Goal: Complete application form

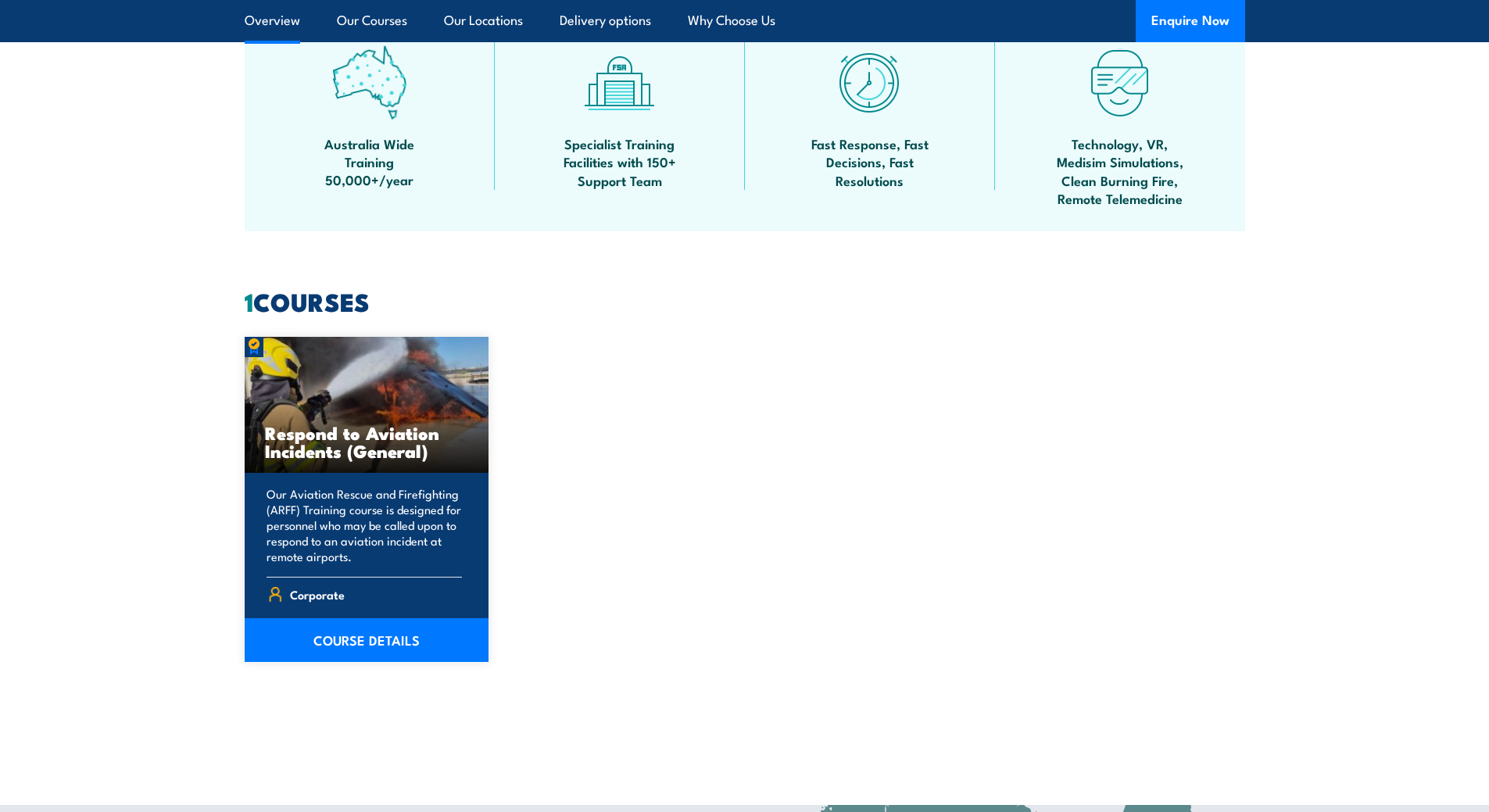
scroll to position [1172, 0]
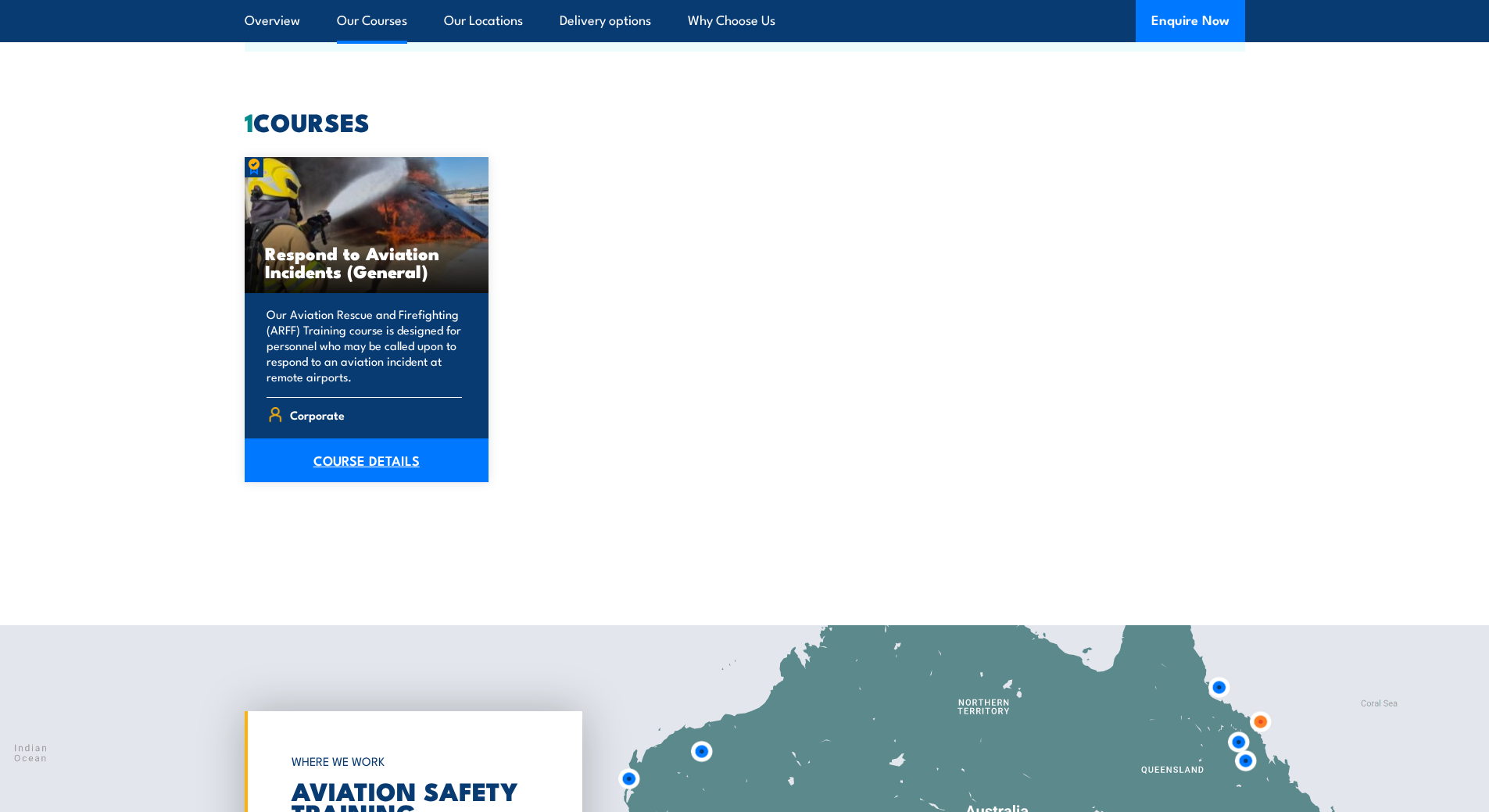
click at [348, 458] on link "COURSE DETAILS" at bounding box center [367, 460] width 245 height 43
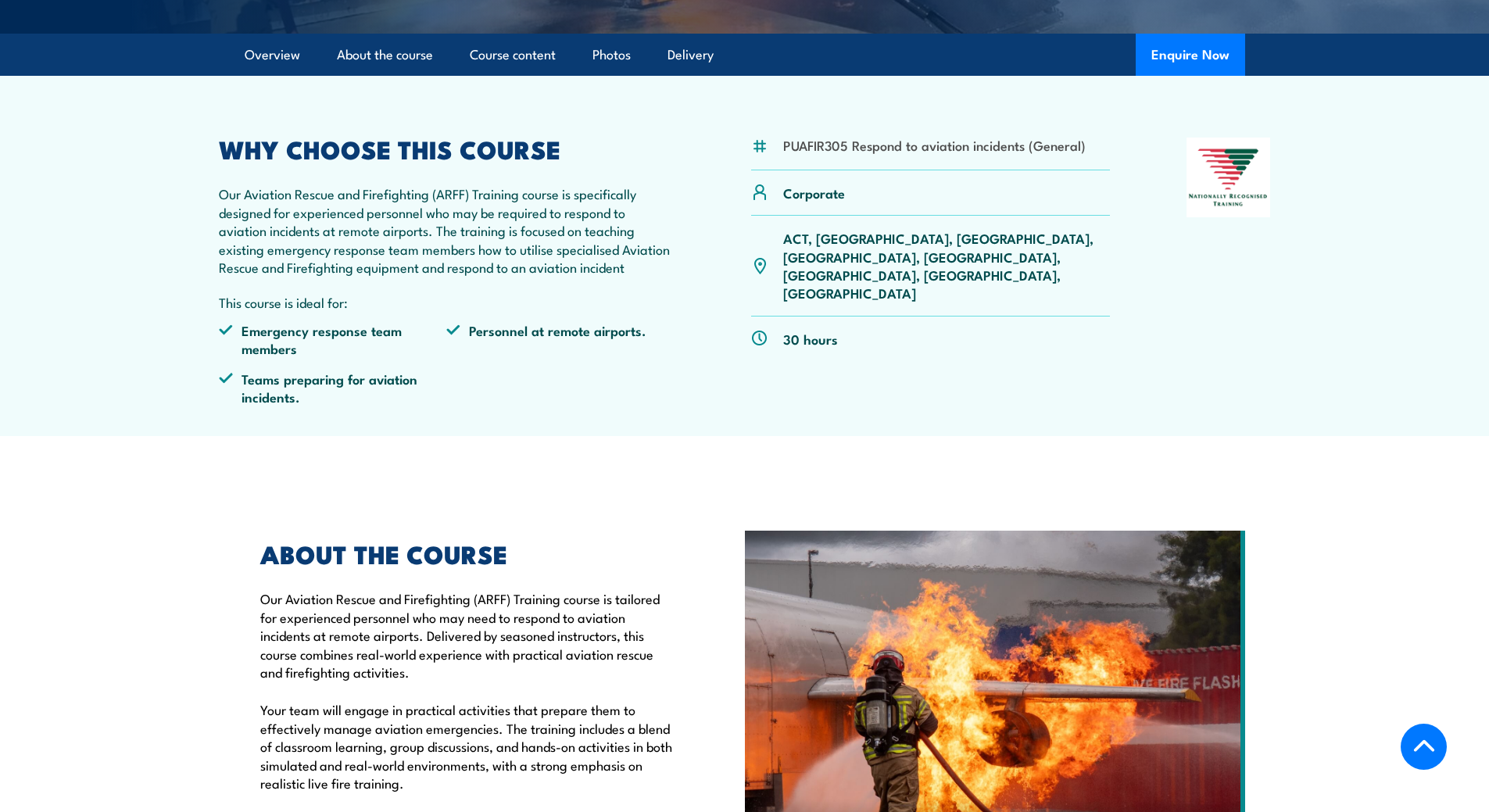
scroll to position [704, 0]
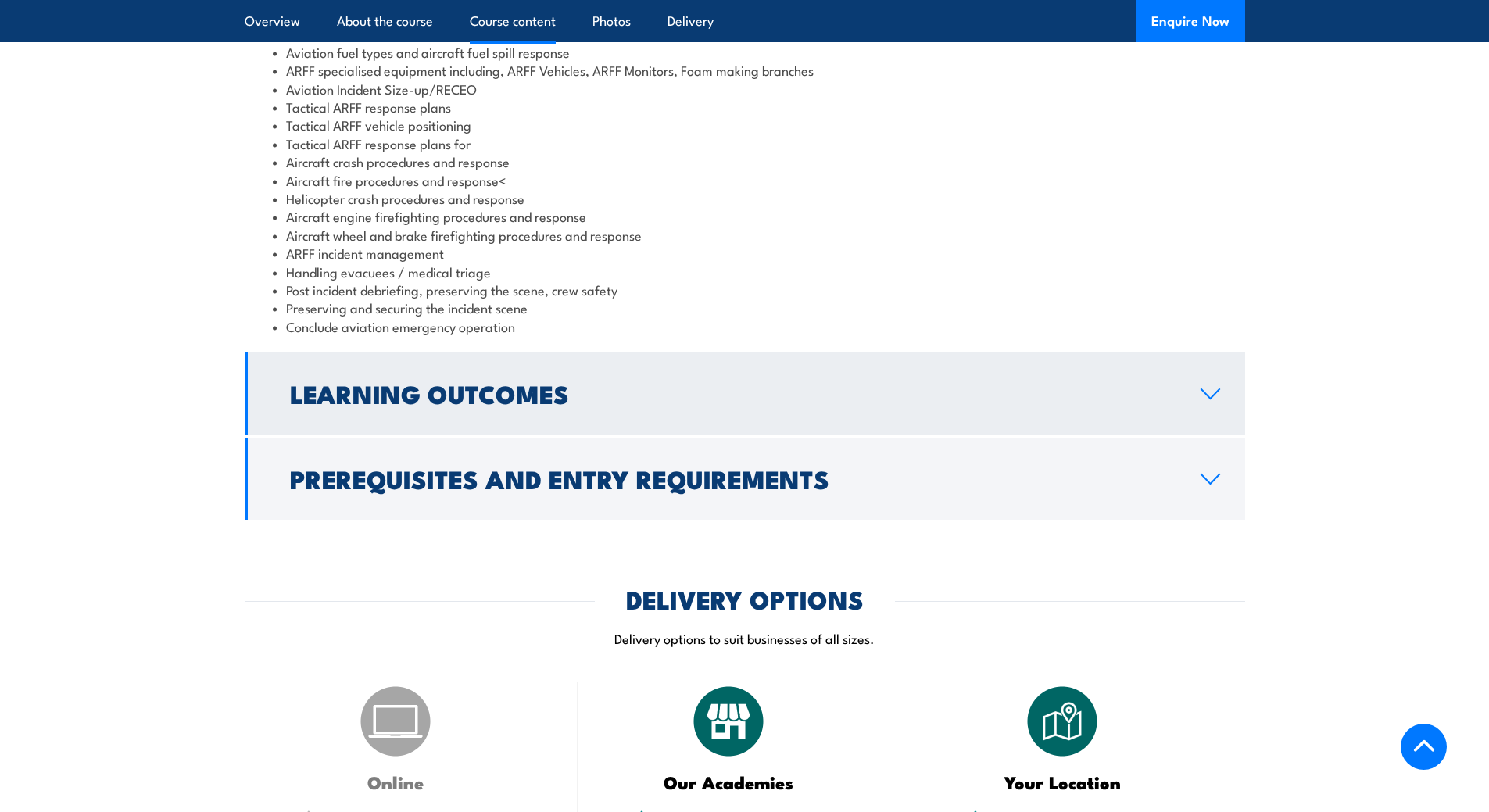
click at [587, 404] on h2 "Learning Outcomes" at bounding box center [732, 392] width 886 height 22
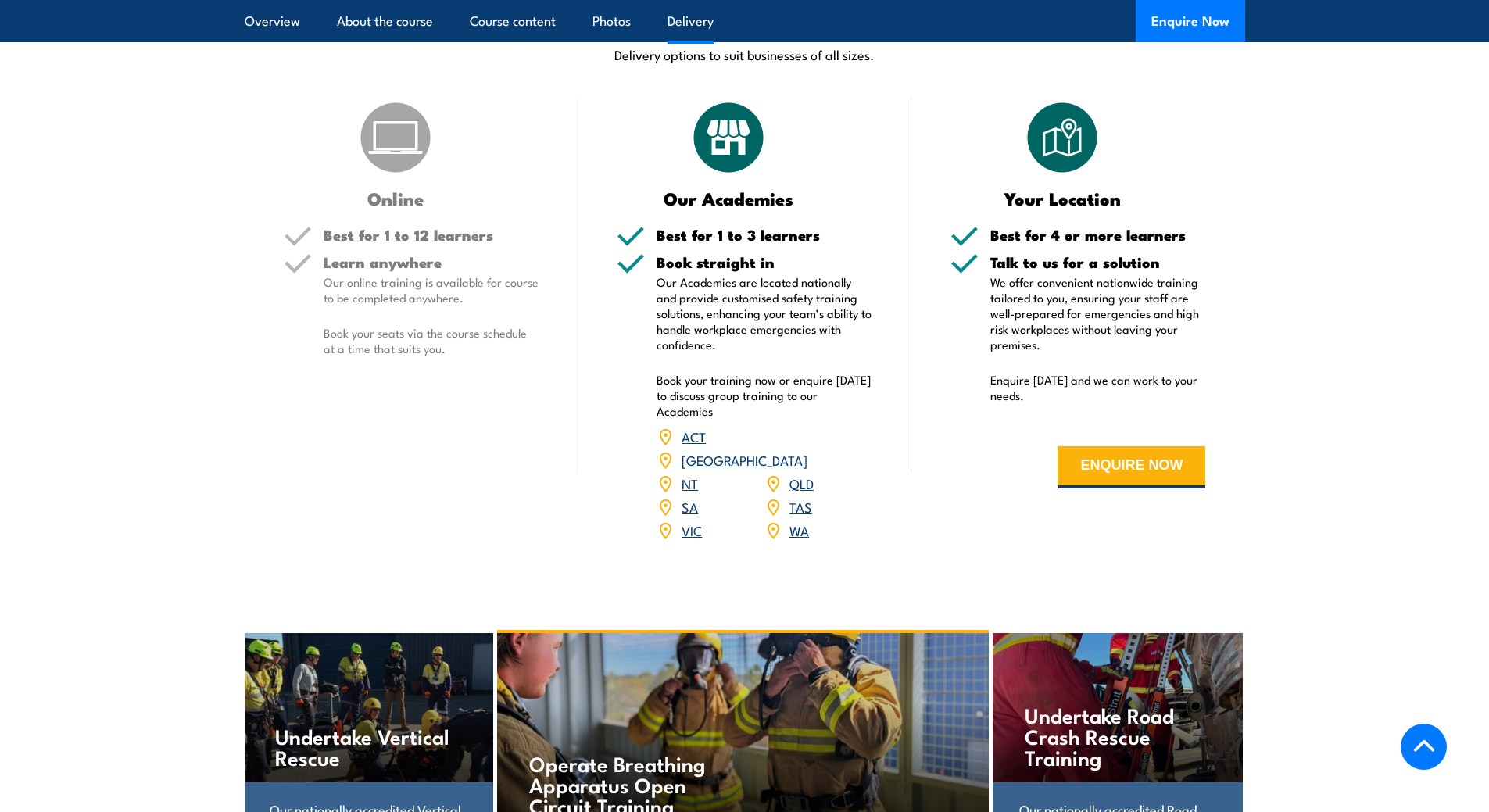
scroll to position [1872, 0]
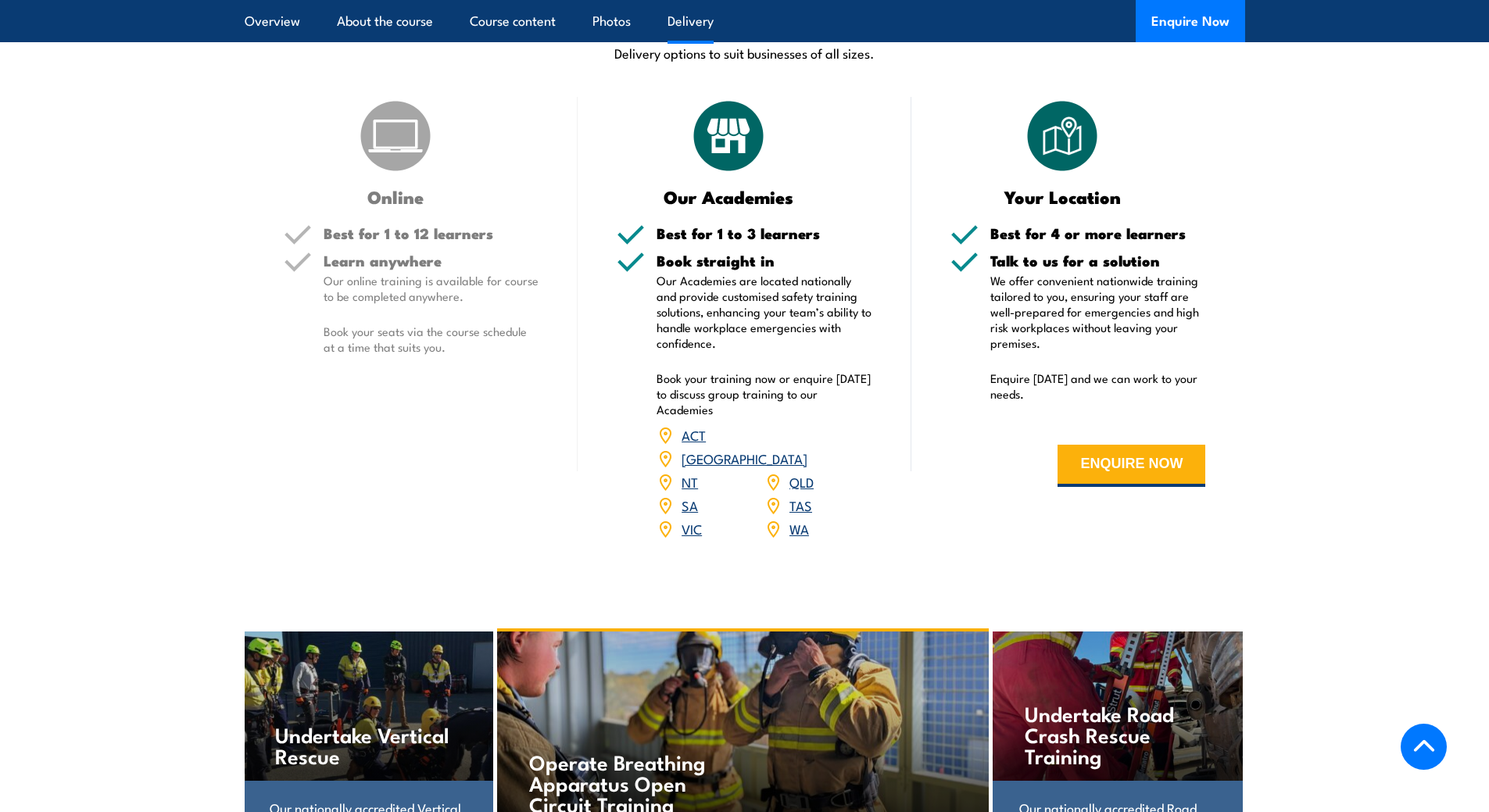
click at [692, 538] on link "VIC" at bounding box center [691, 528] width 20 height 19
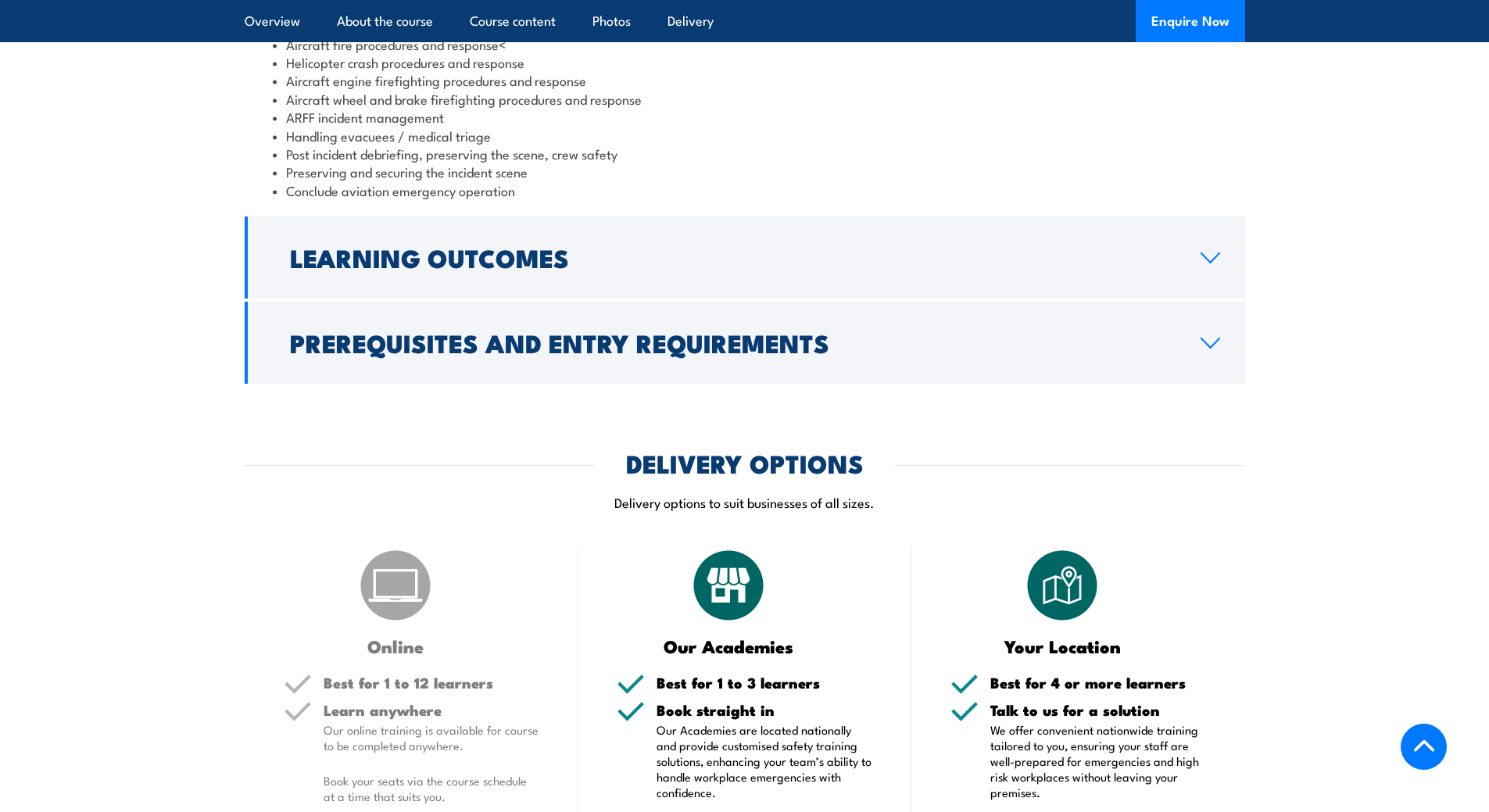
scroll to position [1954, 0]
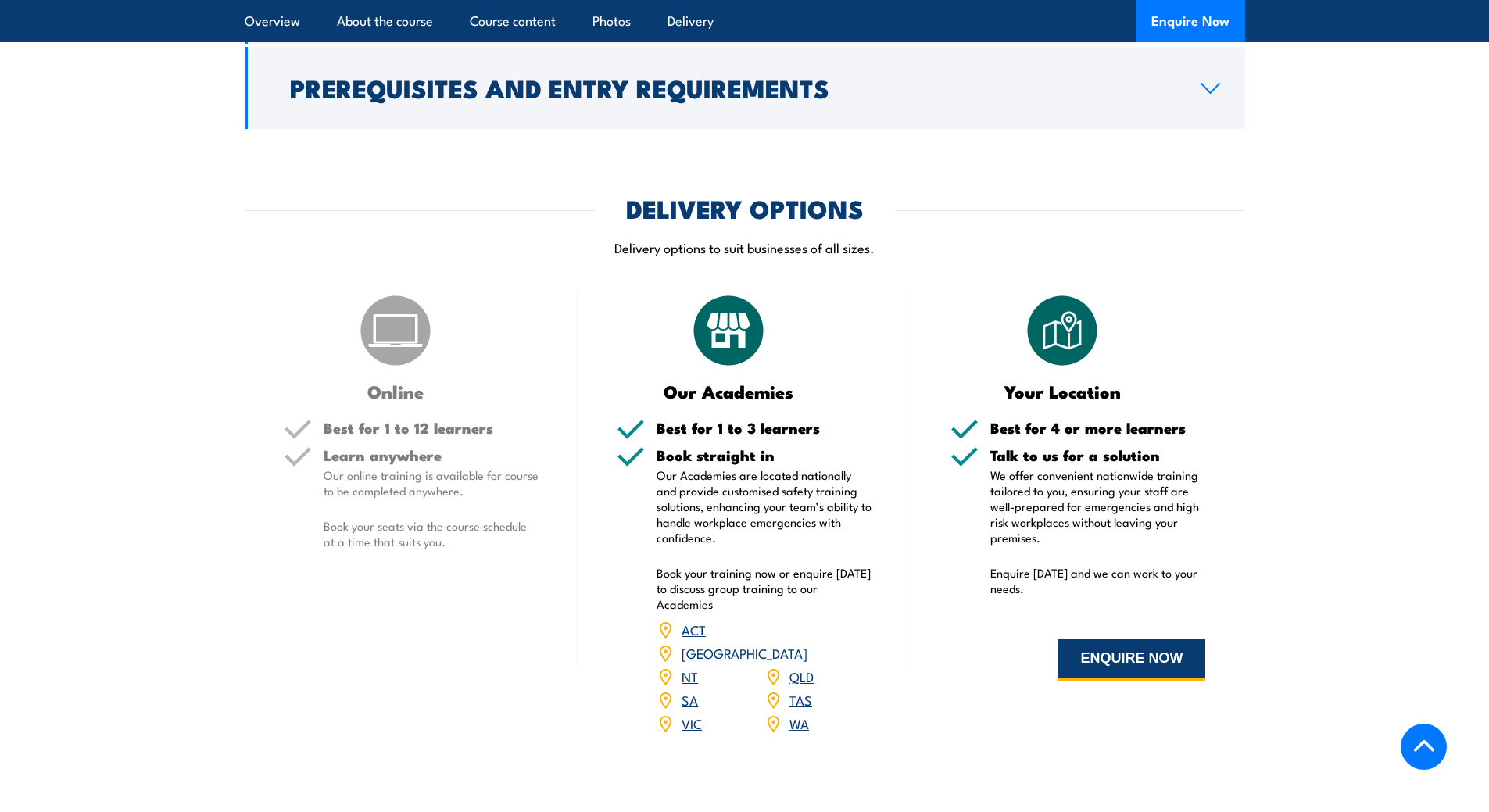
click at [1106, 681] on button "ENQUIRE NOW" at bounding box center [1132, 660] width 148 height 43
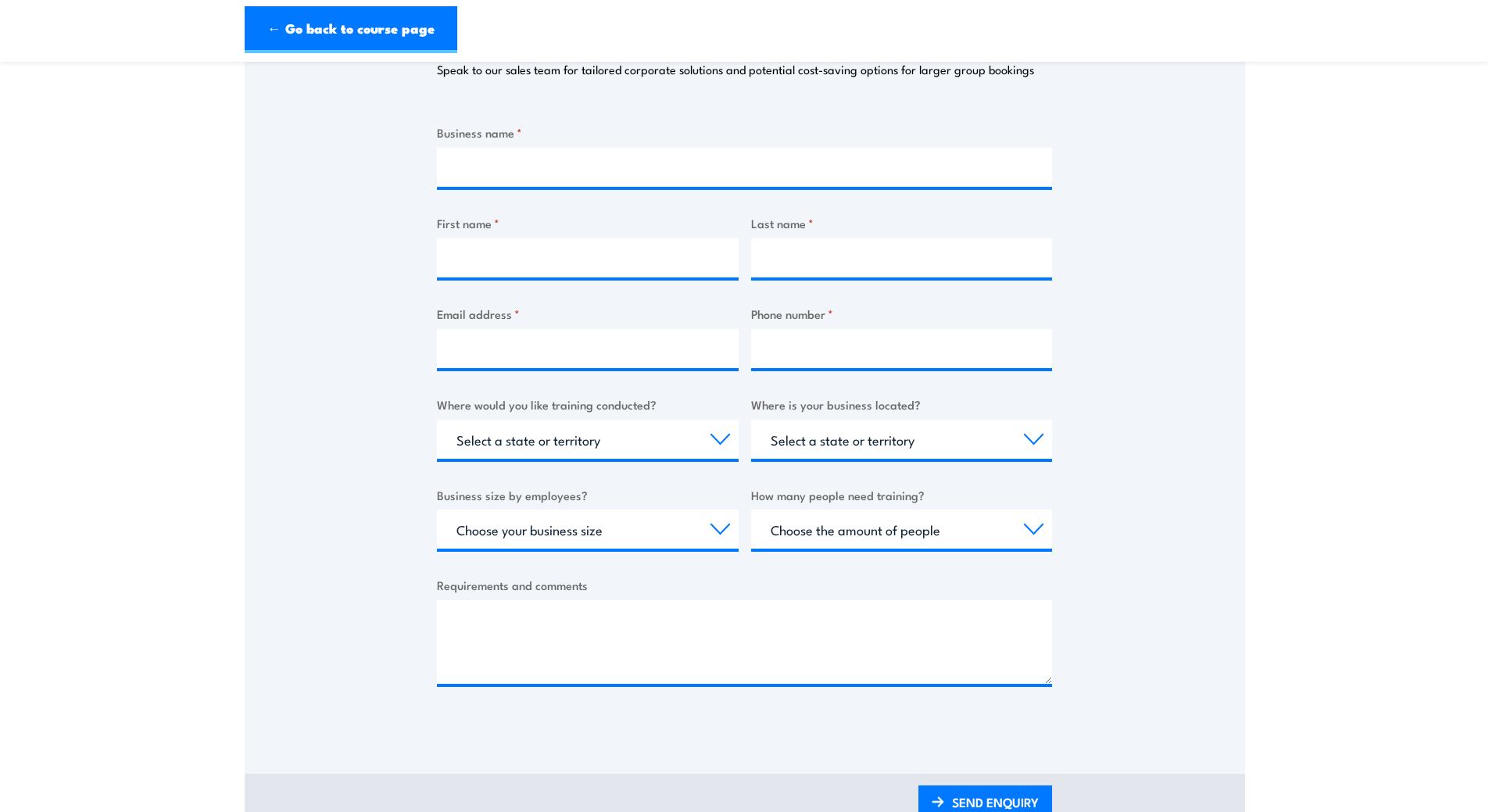
scroll to position [156, 0]
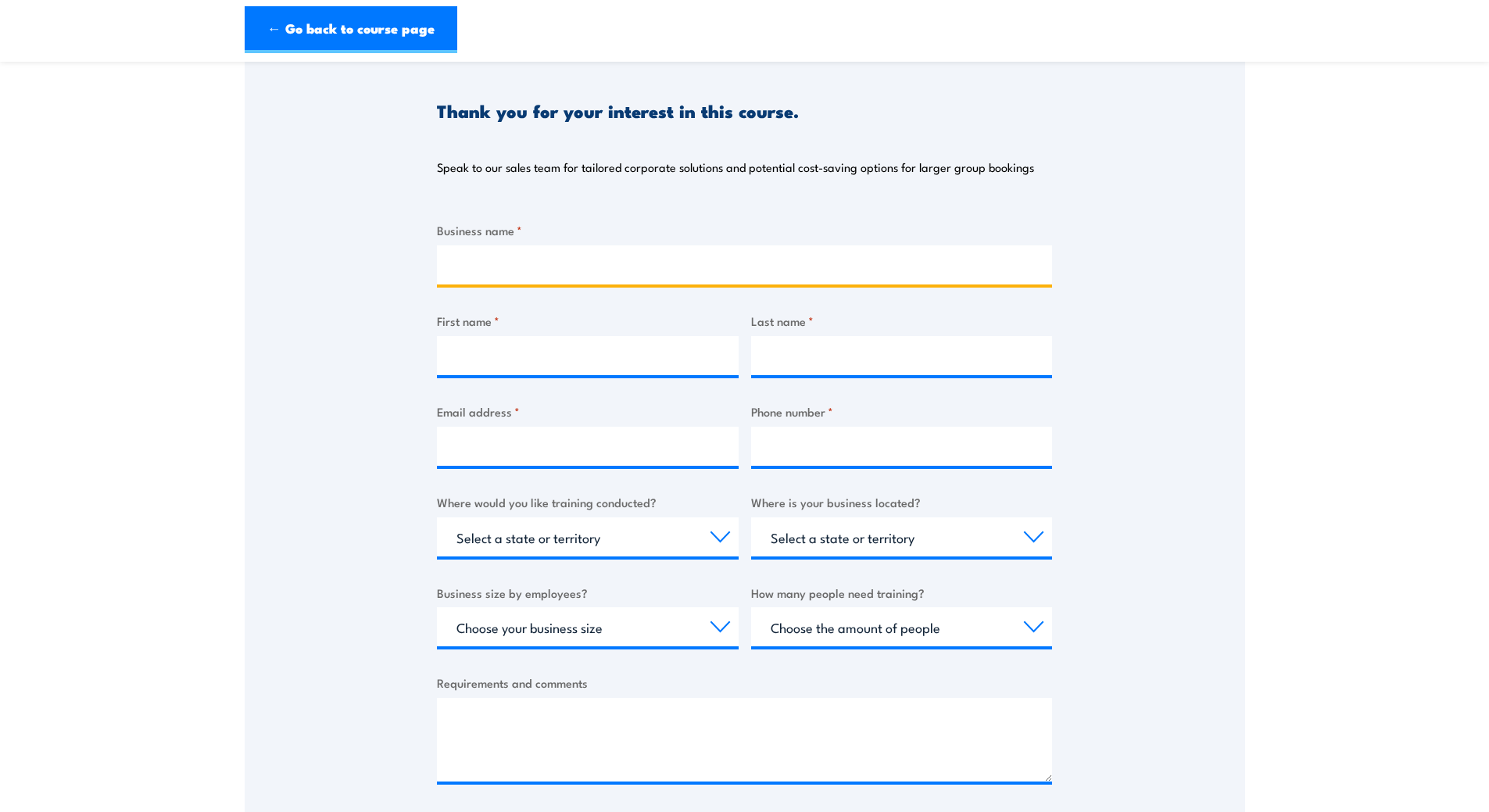
click at [682, 259] on input "Business name *" at bounding box center [744, 265] width 615 height 39
type input "Muhammad Nofal"
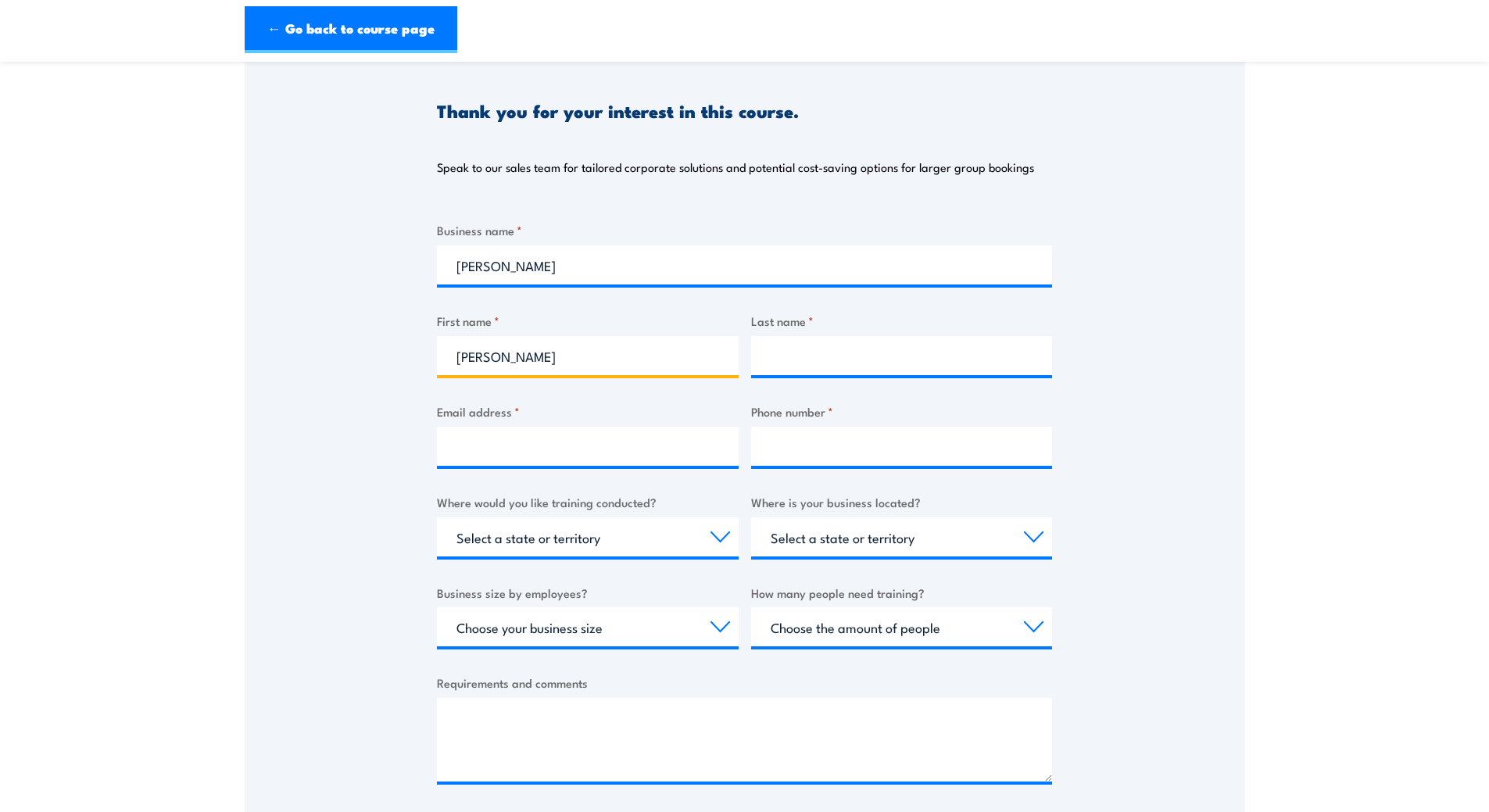
type input "Muhammad"
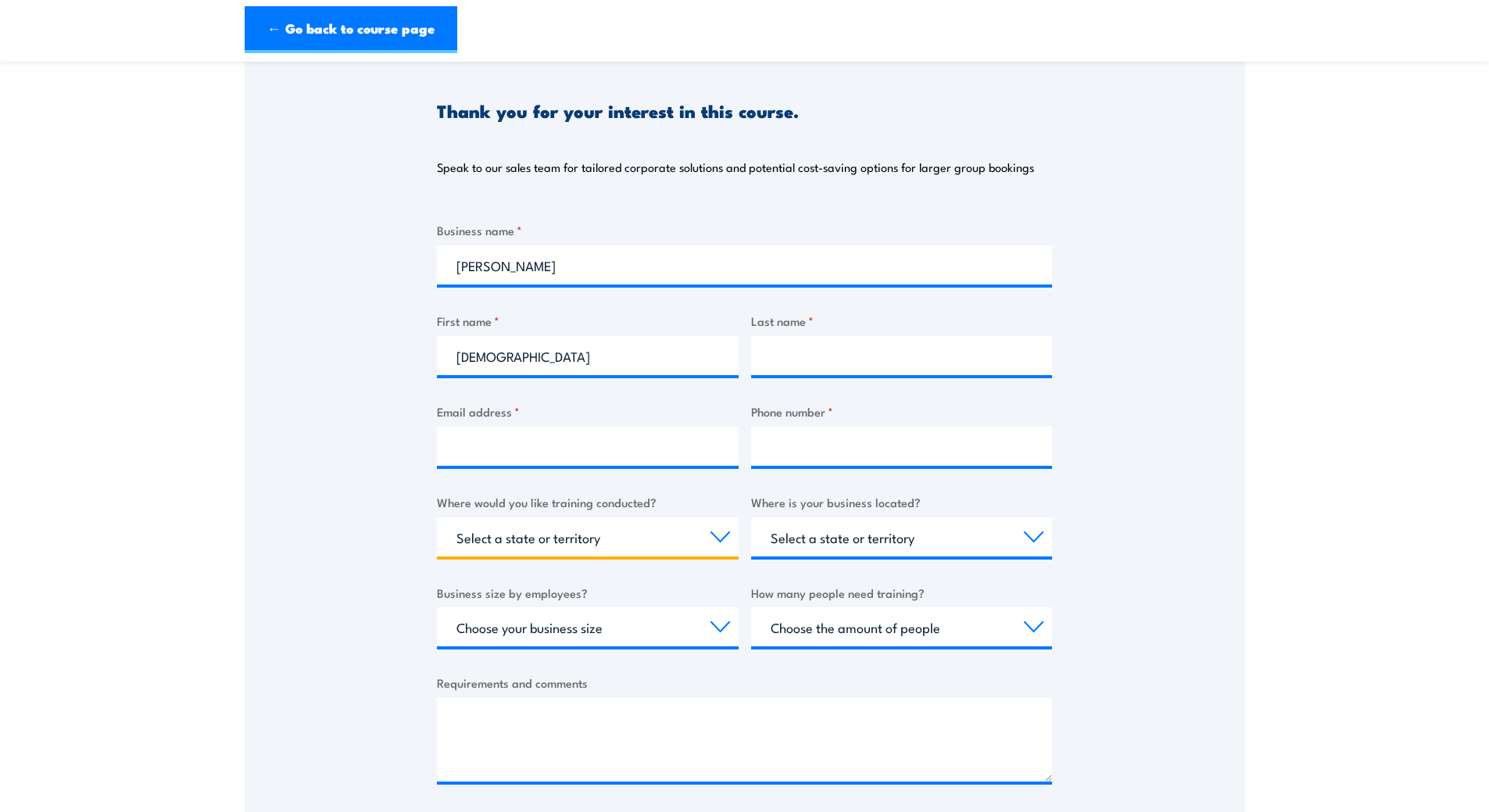
select select "VIC"
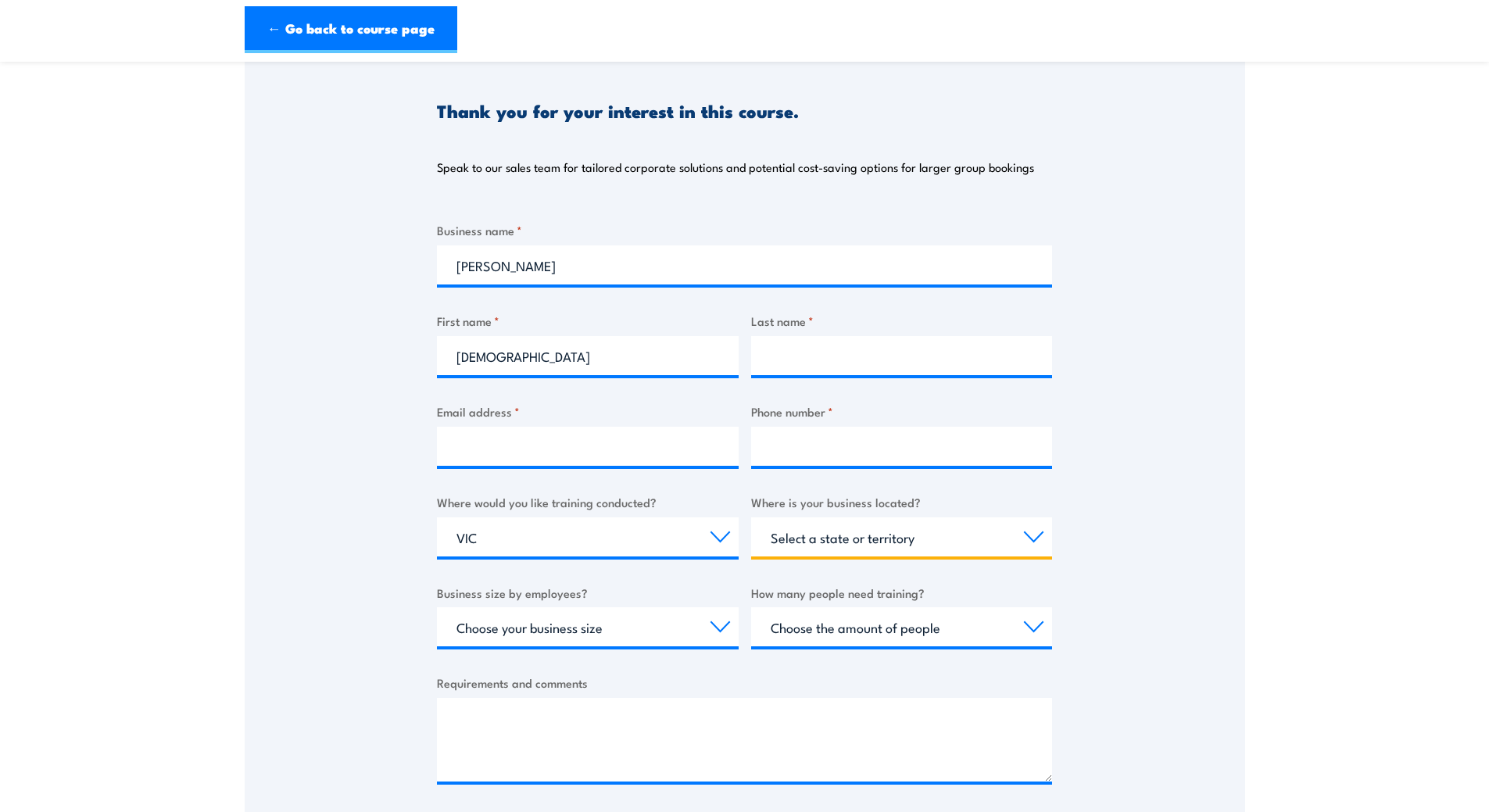
select select "VIC"
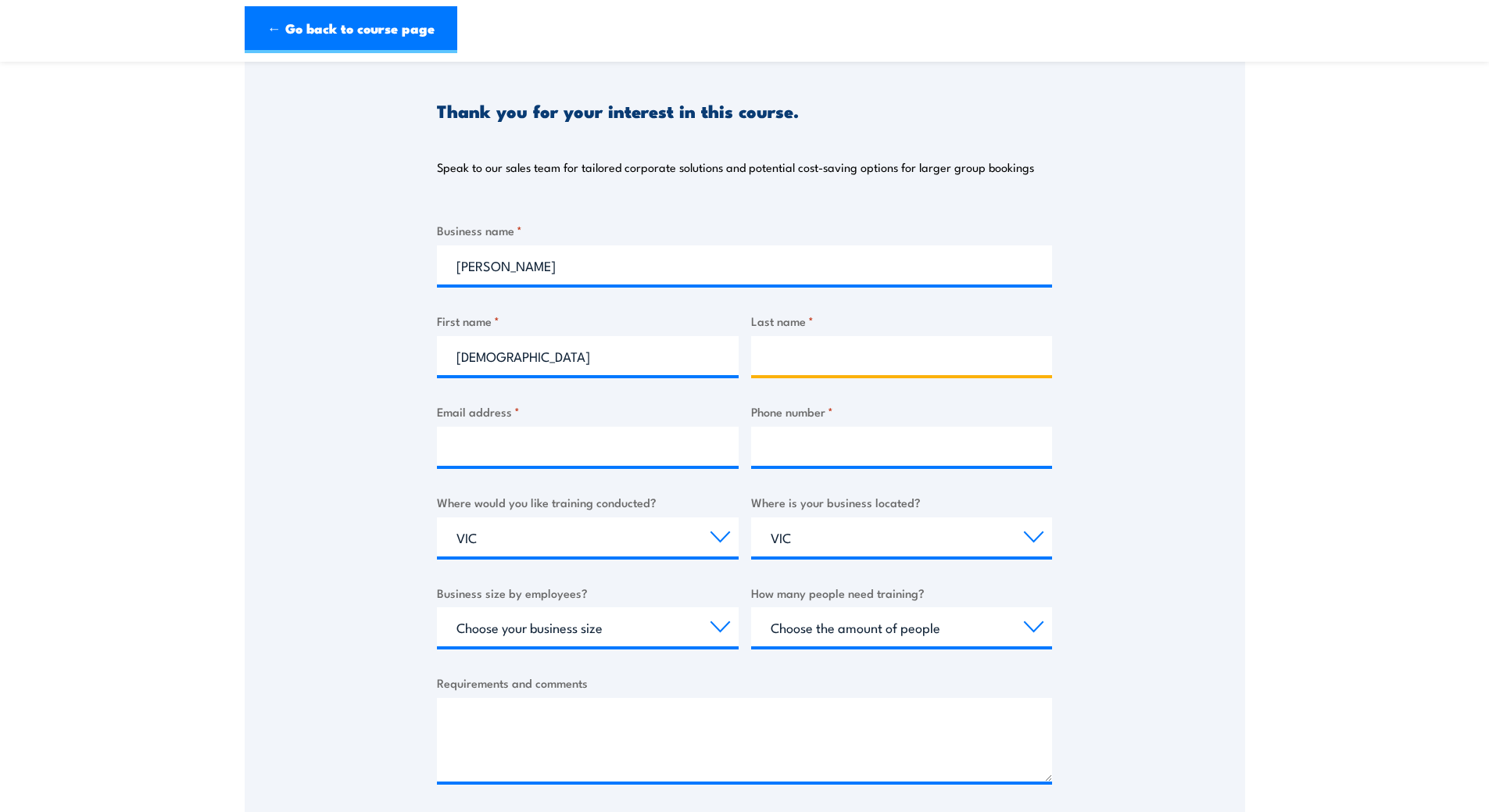
click at [832, 364] on input "Last name *" at bounding box center [902, 355] width 302 height 39
type input "Nofal"
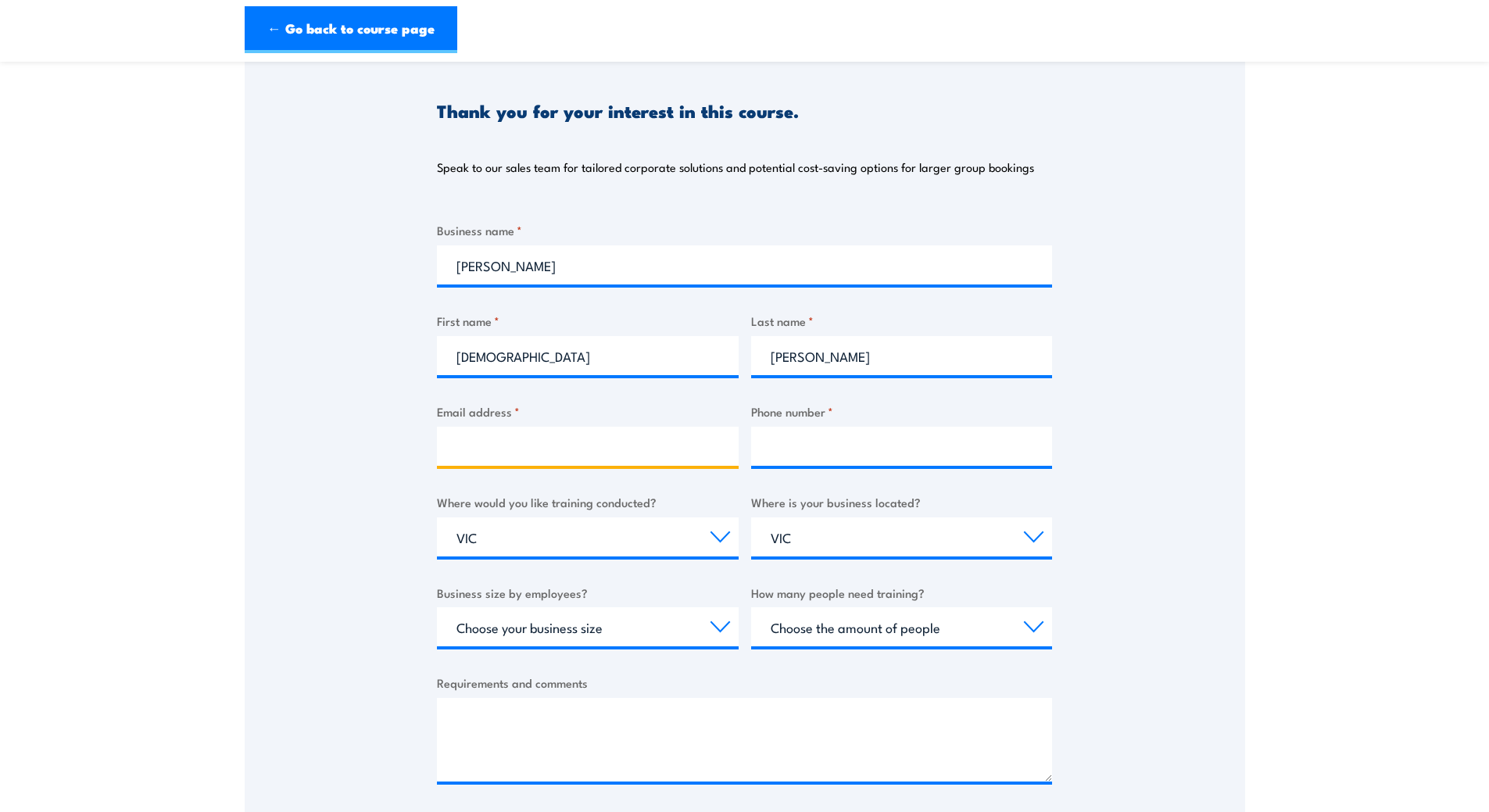
click at [679, 444] on input "Email address *" at bounding box center [588, 446] width 302 height 39
type input "nofal.hse.1984@gmail.com"
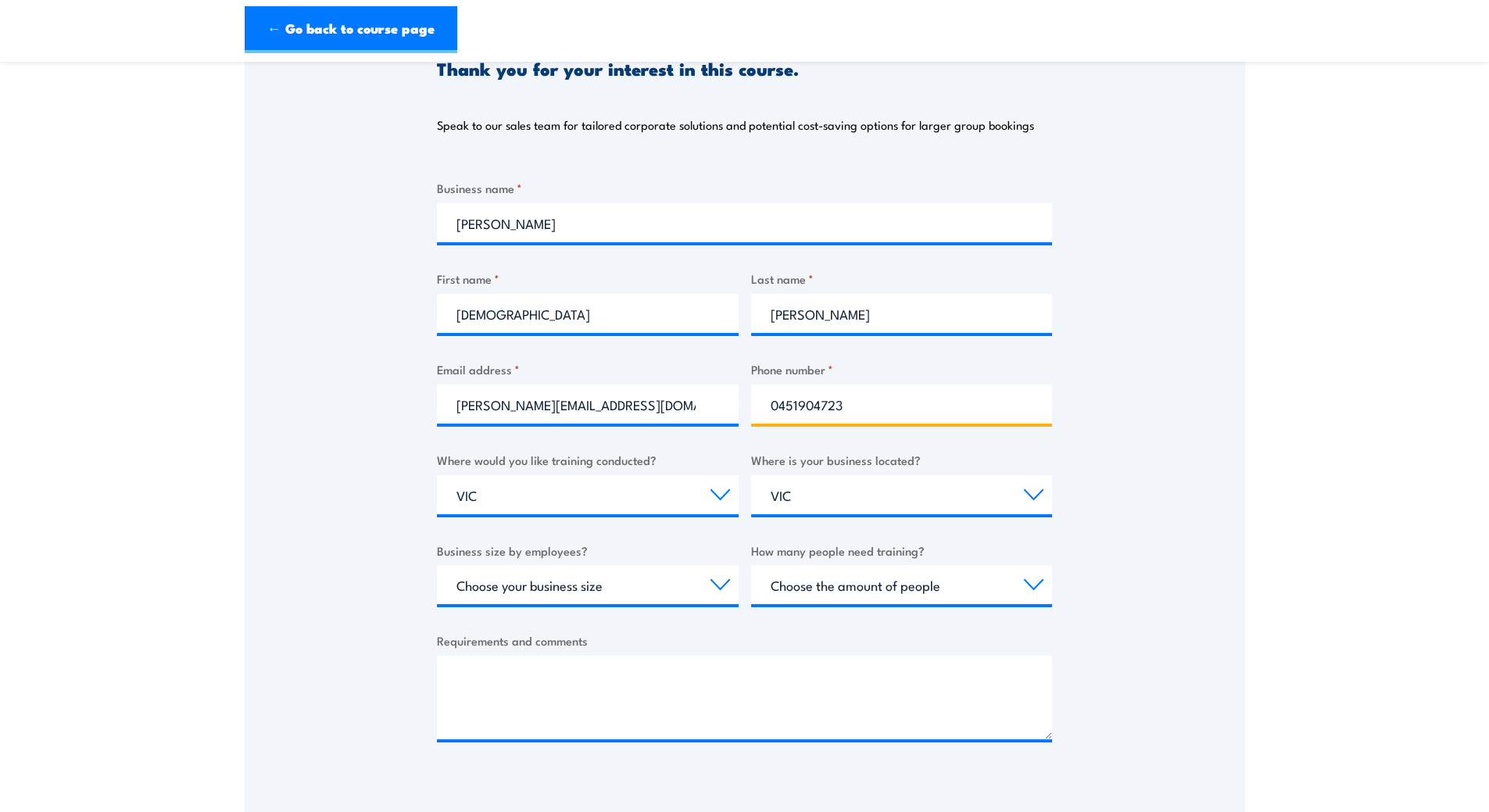
scroll to position [234, 0]
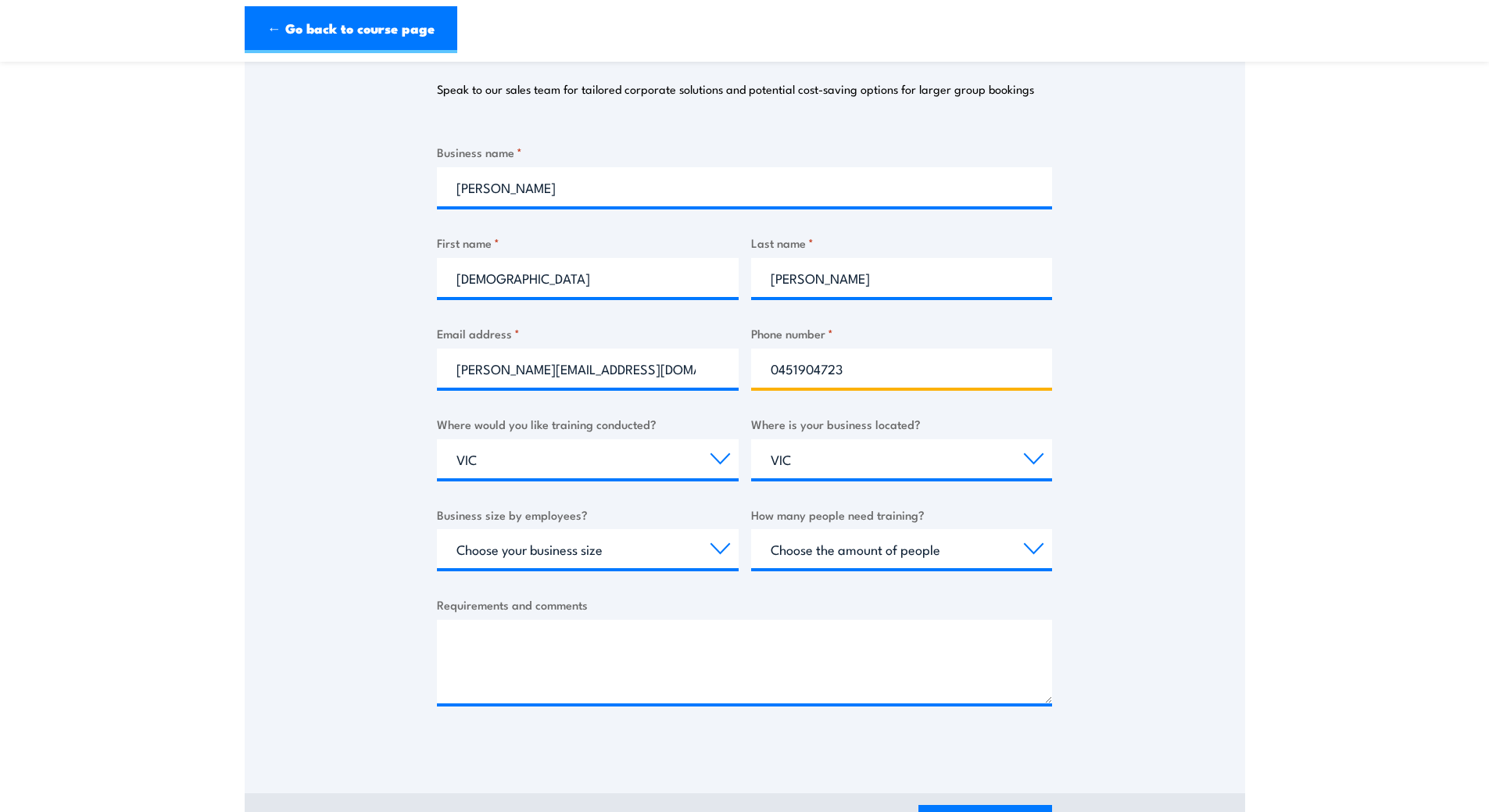
type input "0451904723"
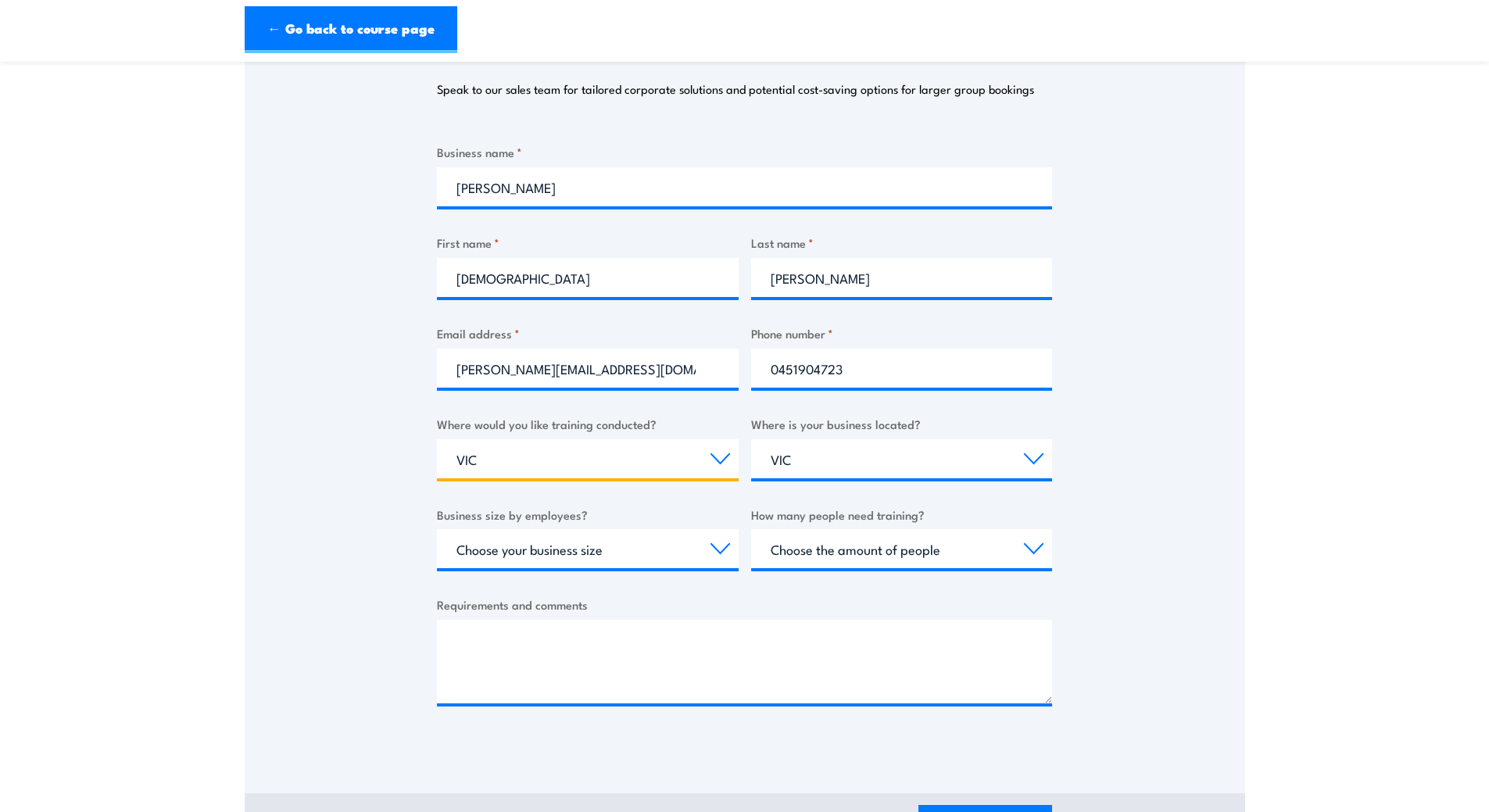
click at [595, 462] on select "Select a state or territory Nationally - multiple locations QLD NSW VIC SA ACT …" at bounding box center [588, 458] width 302 height 39
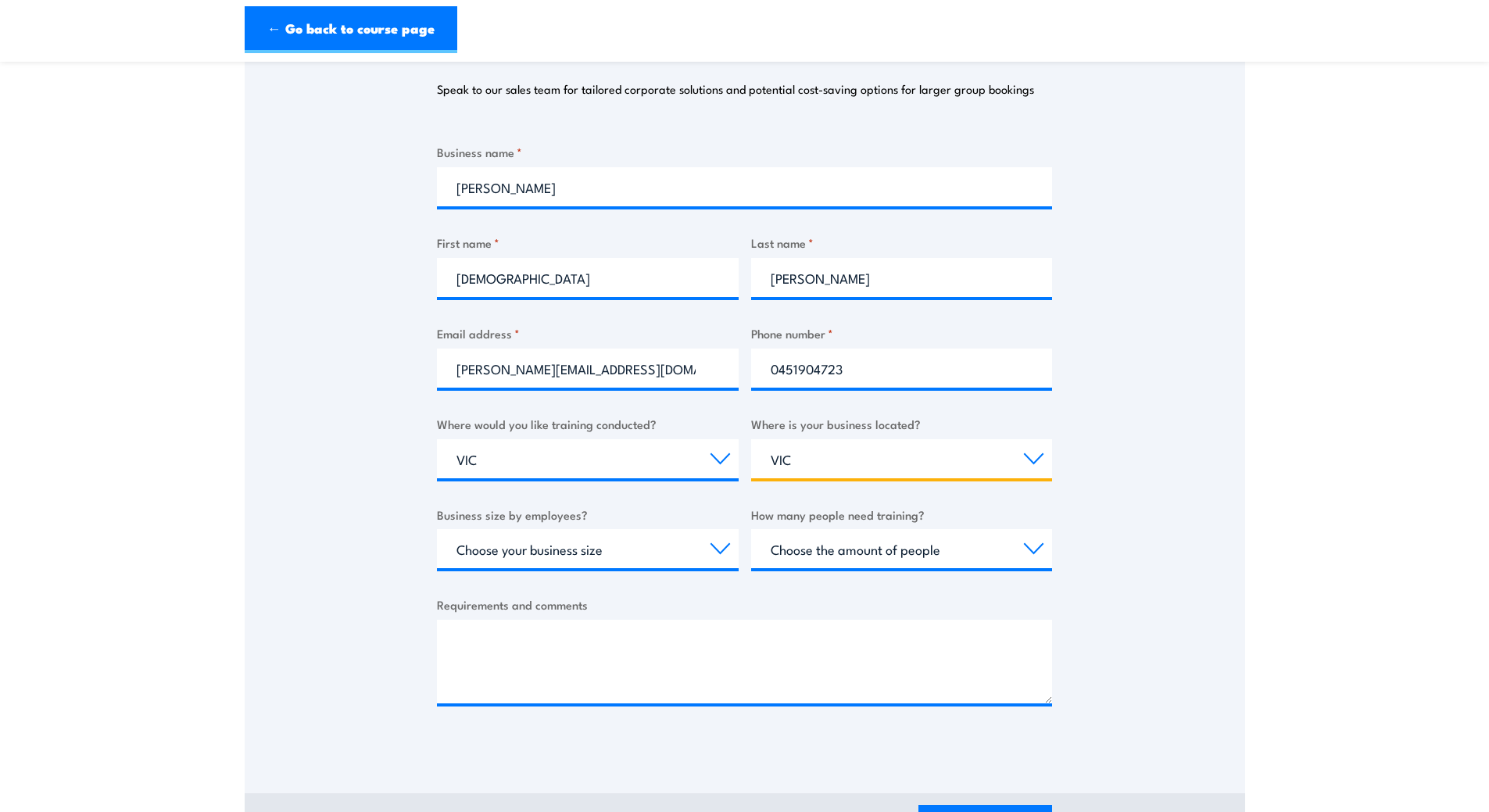
click at [886, 456] on select "Select a state or territory QLD NSW VIC SA ACT WA TAS NT" at bounding box center [902, 458] width 302 height 39
click at [1361, 449] on section "Respond to Aviation Incidents (General) Thank you for your interest in this cou…" at bounding box center [744, 351] width 1489 height 1016
click at [706, 553] on select "Choose your business size 1 to 19 20 to 199 200+" at bounding box center [588, 548] width 302 height 39
select select "1 to 19"
click at [437, 529] on select "Choose your business size 1 to 19 20 to 199 200+" at bounding box center [588, 548] width 302 height 39
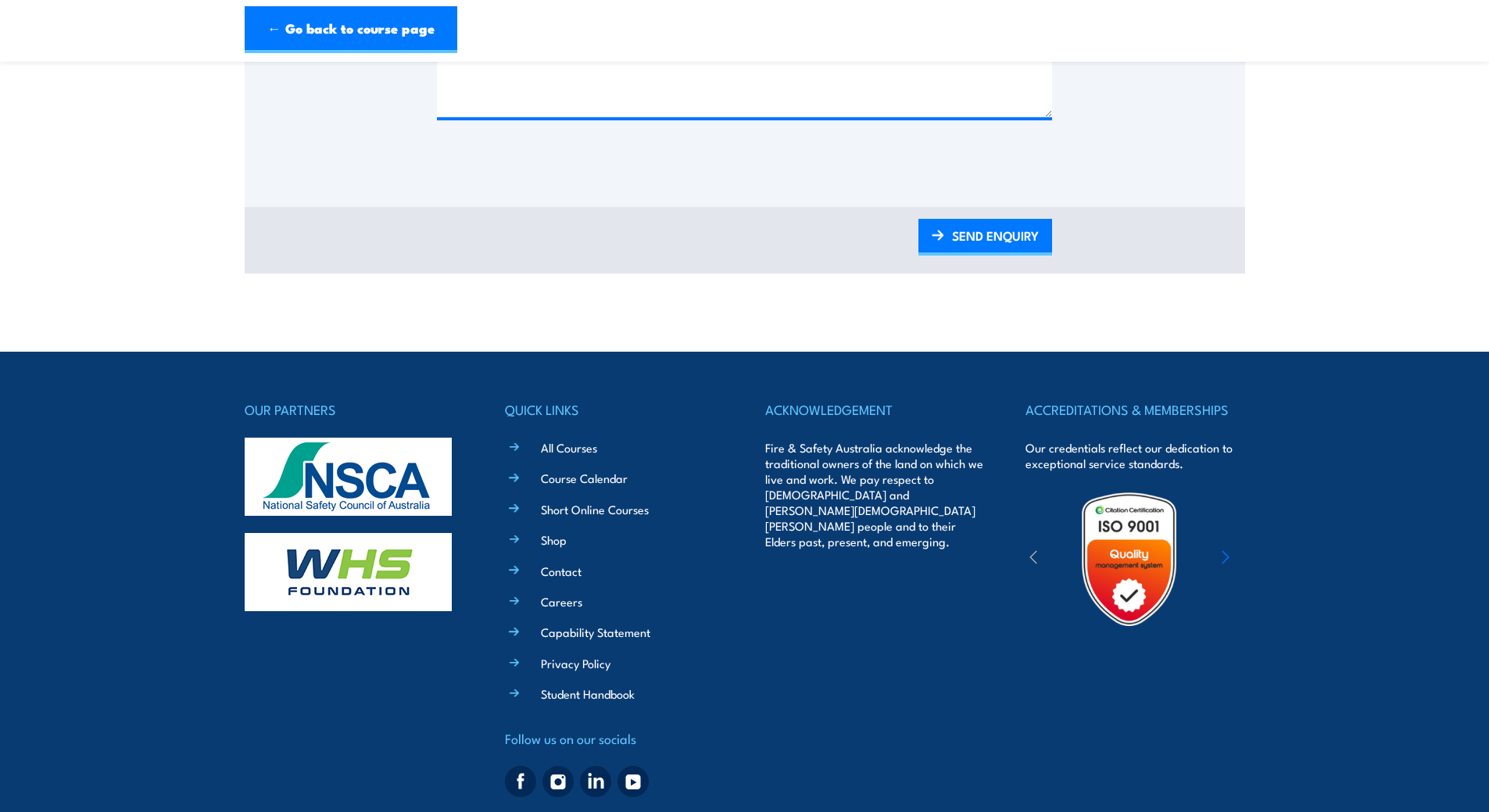
scroll to position [859, 0]
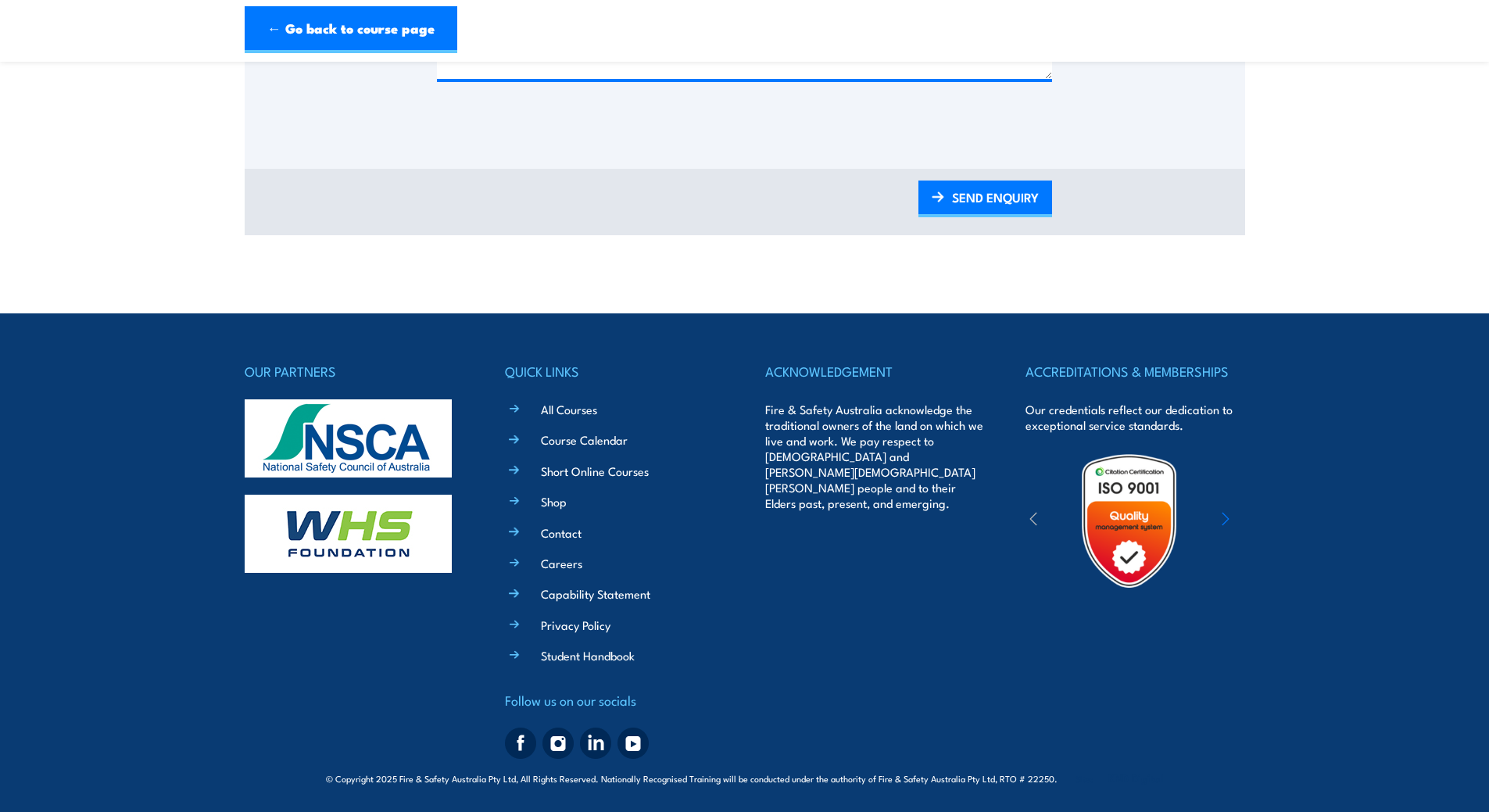
click at [589, 745] on img at bounding box center [595, 743] width 31 height 31
